Goal: Information Seeking & Learning: Find specific fact

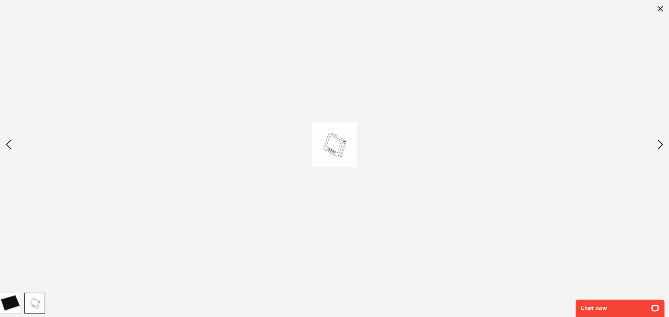
drag, startPoint x: 317, startPoint y: 177, endPoint x: 313, endPoint y: 180, distance: 5.4
click at [313, 180] on div at bounding box center [334, 144] width 669 height 289
click at [6, 149] on div "Previous" at bounding box center [8, 145] width 17 height 24
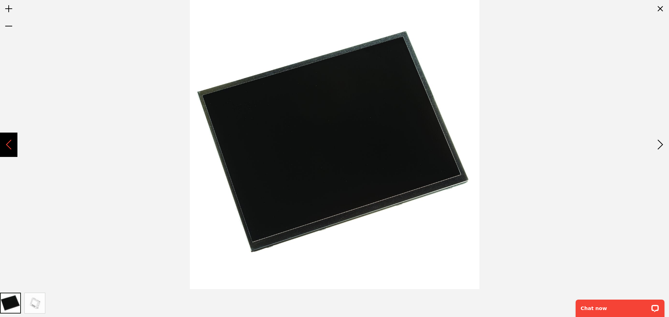
click at [10, 150] on div "Previous" at bounding box center [8, 145] width 17 height 24
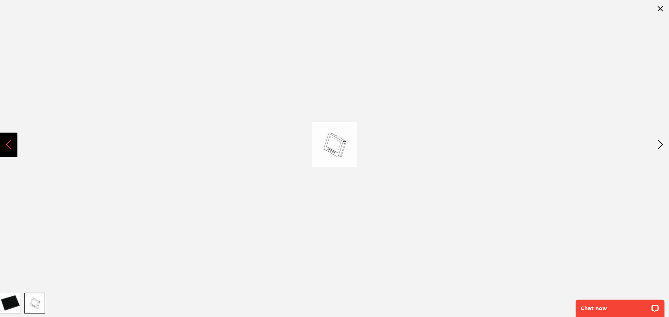
click at [10, 150] on div "Previous" at bounding box center [8, 145] width 17 height 24
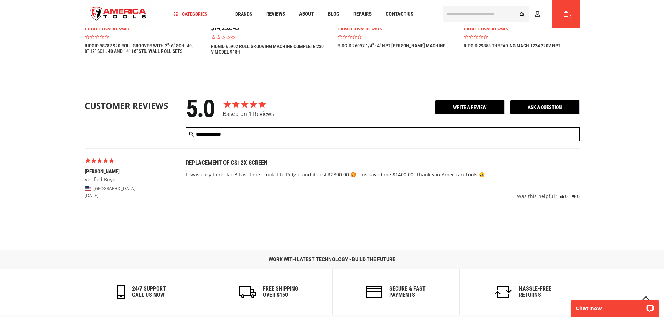
scroll to position [697, 0]
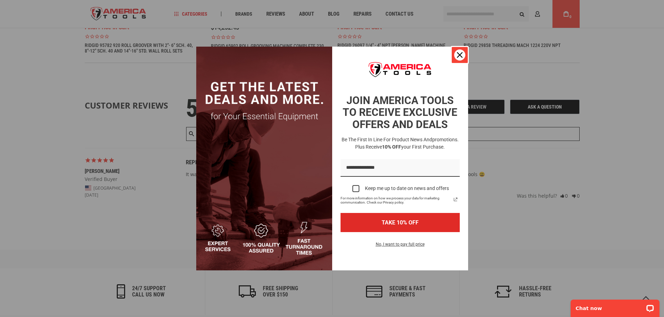
click at [458, 59] on div "Close" at bounding box center [459, 54] width 11 height 11
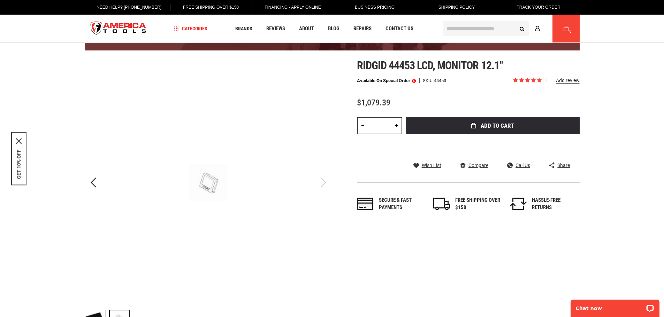
scroll to position [0, 0]
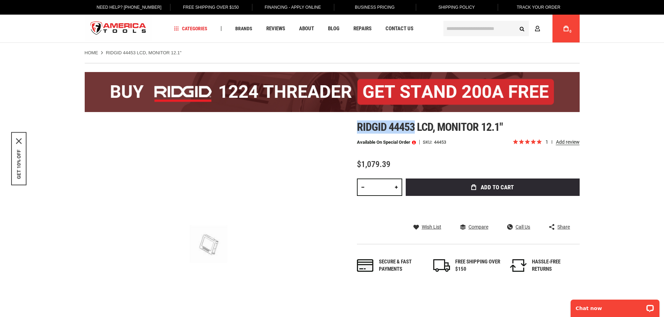
drag, startPoint x: 363, startPoint y: 130, endPoint x: 413, endPoint y: 129, distance: 50.9
click at [413, 129] on div "Skip to the end of the images gallery Skip to the beginning of the images galle…" at bounding box center [332, 258] width 495 height 275
copy span "Ridgid 44453"
